Goal: Find specific page/section: Find specific page/section

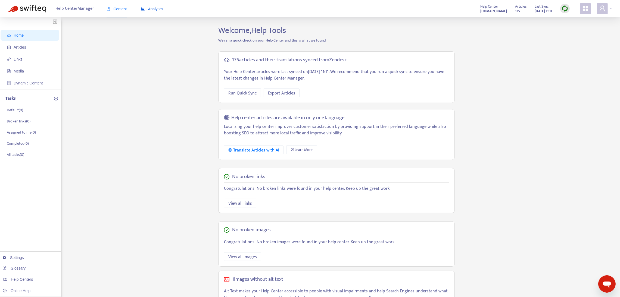
click at [152, 9] on span "Analytics" at bounding box center [152, 9] width 22 height 4
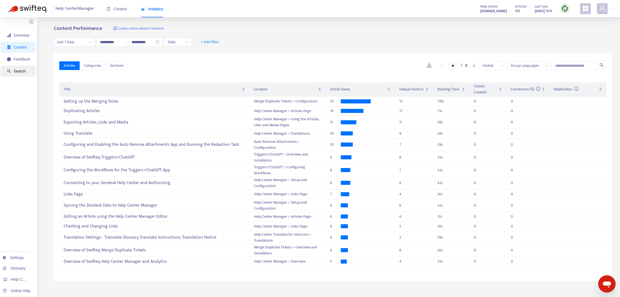
click at [15, 72] on span "Search" at bounding box center [20, 71] width 12 height 4
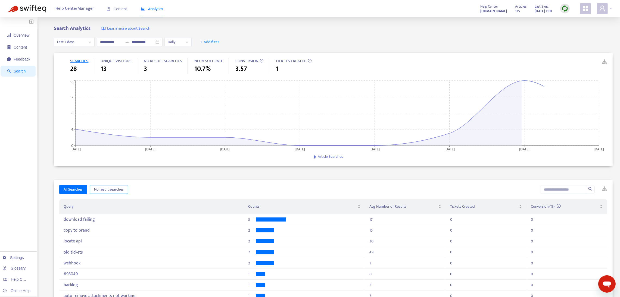
click at [111, 190] on span "No result searches" at bounding box center [109, 190] width 30 height 6
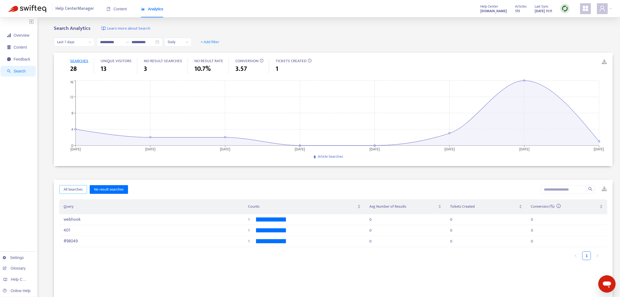
click at [79, 189] on span "All Searches" at bounding box center [73, 190] width 19 height 6
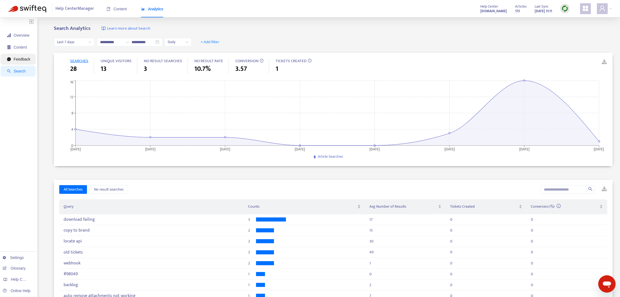
click at [22, 58] on span "Feedback" at bounding box center [22, 59] width 17 height 4
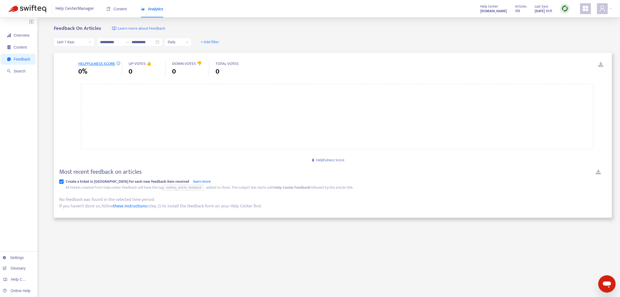
click at [566, 7] on img at bounding box center [564, 8] width 7 height 7
click at [572, 26] on link "Full Sync" at bounding box center [574, 28] width 20 height 6
